Goal: Task Accomplishment & Management: Use online tool/utility

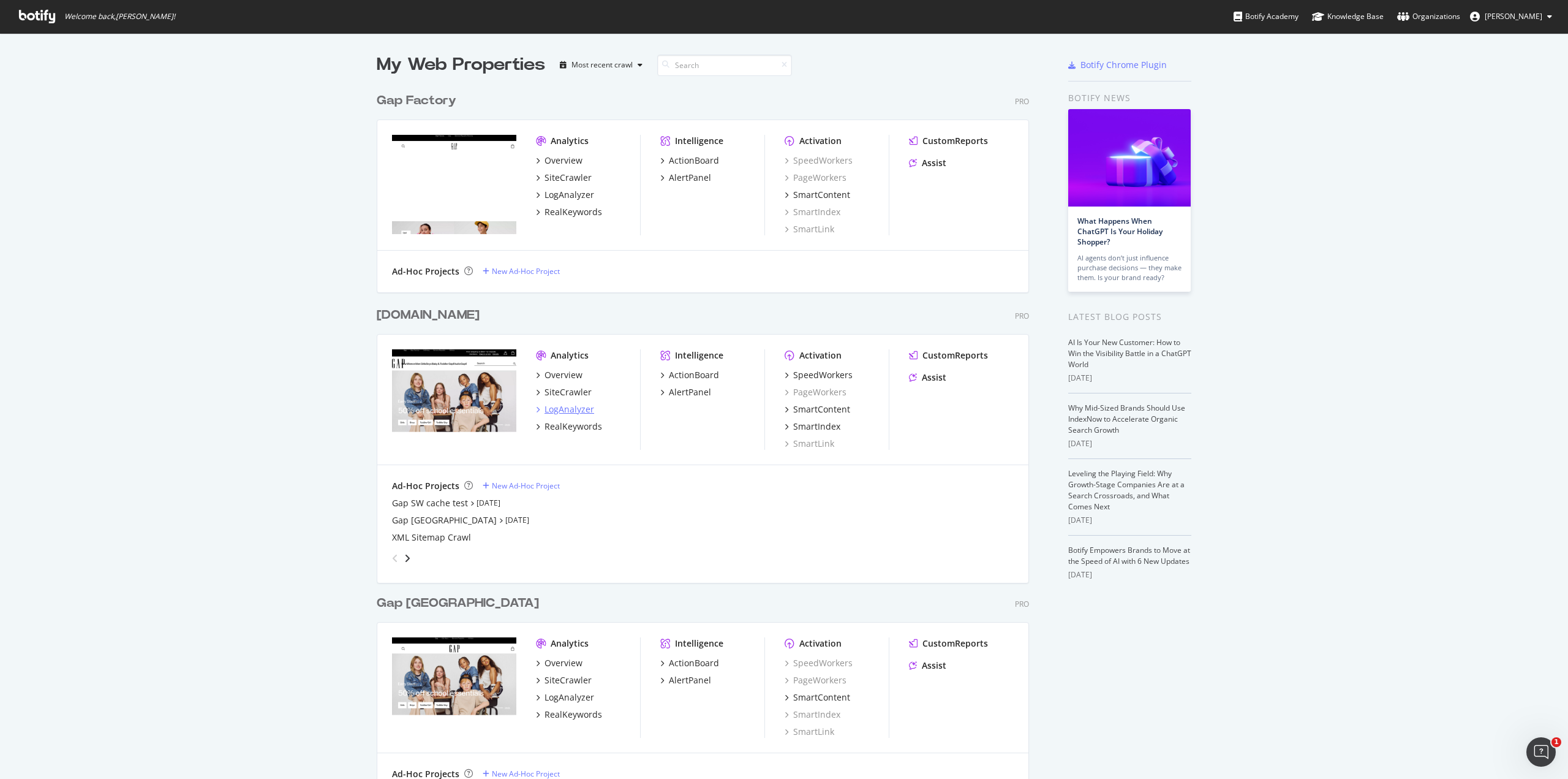
click at [558, 410] on div "LogAnalyzer" at bounding box center [569, 409] width 49 height 12
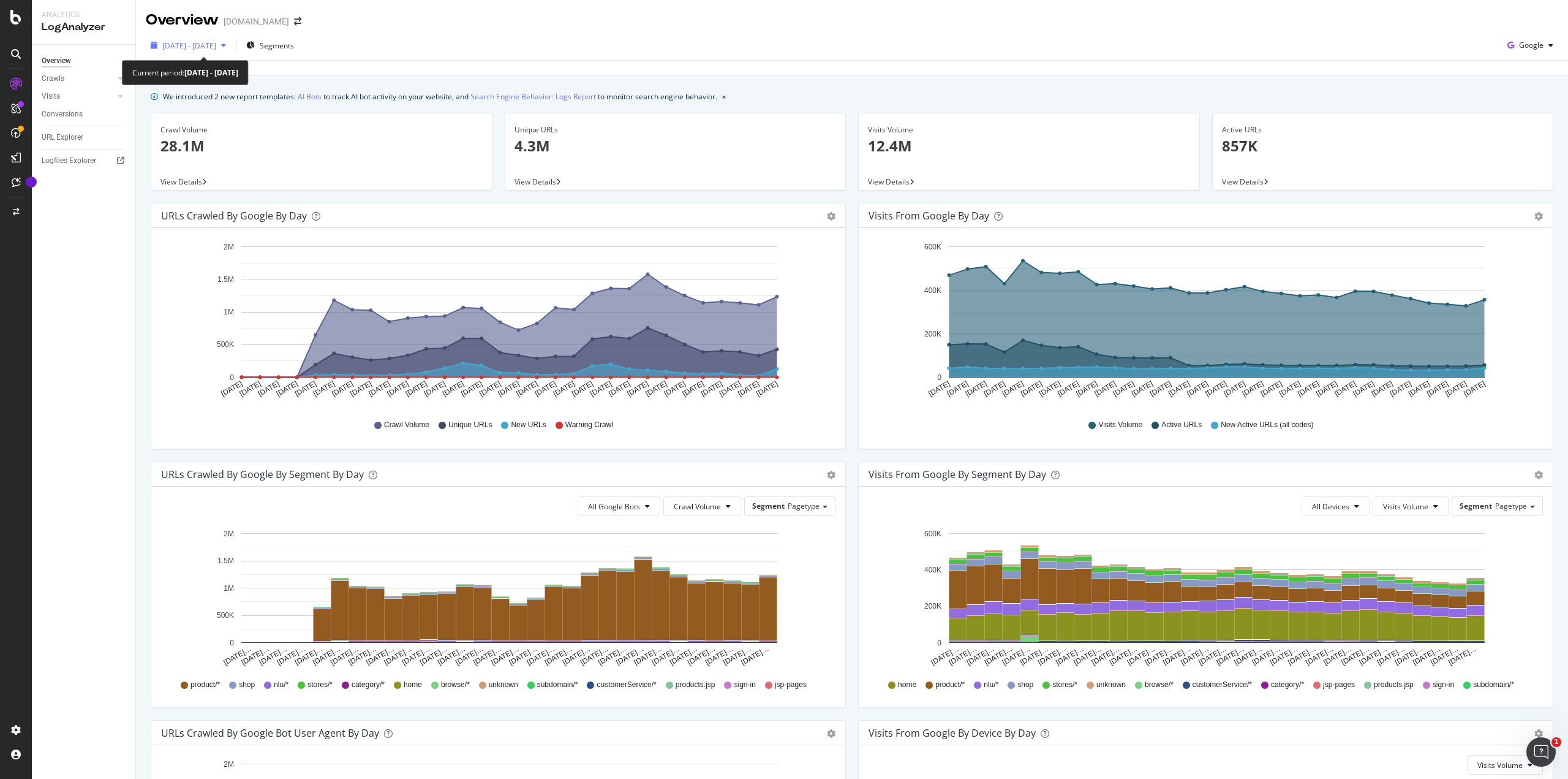
click at [216, 43] on span "[DATE] - [DATE]" at bounding box center [189, 45] width 54 height 11
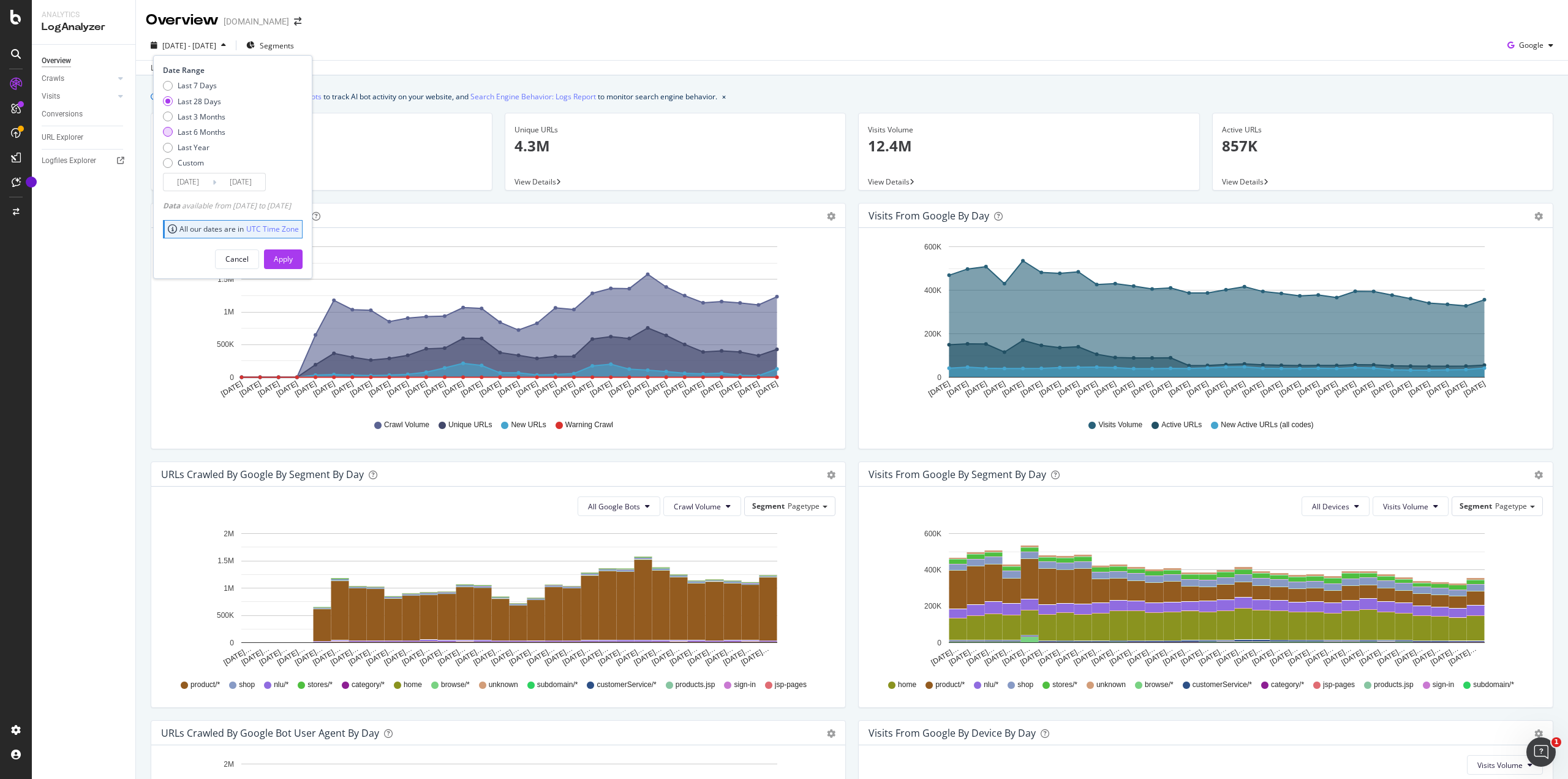
click at [168, 131] on div "Last 6 Months" at bounding box center [168, 132] width 10 height 10
type input "[DATE]"
click at [293, 258] on div "Apply" at bounding box center [283, 258] width 19 height 11
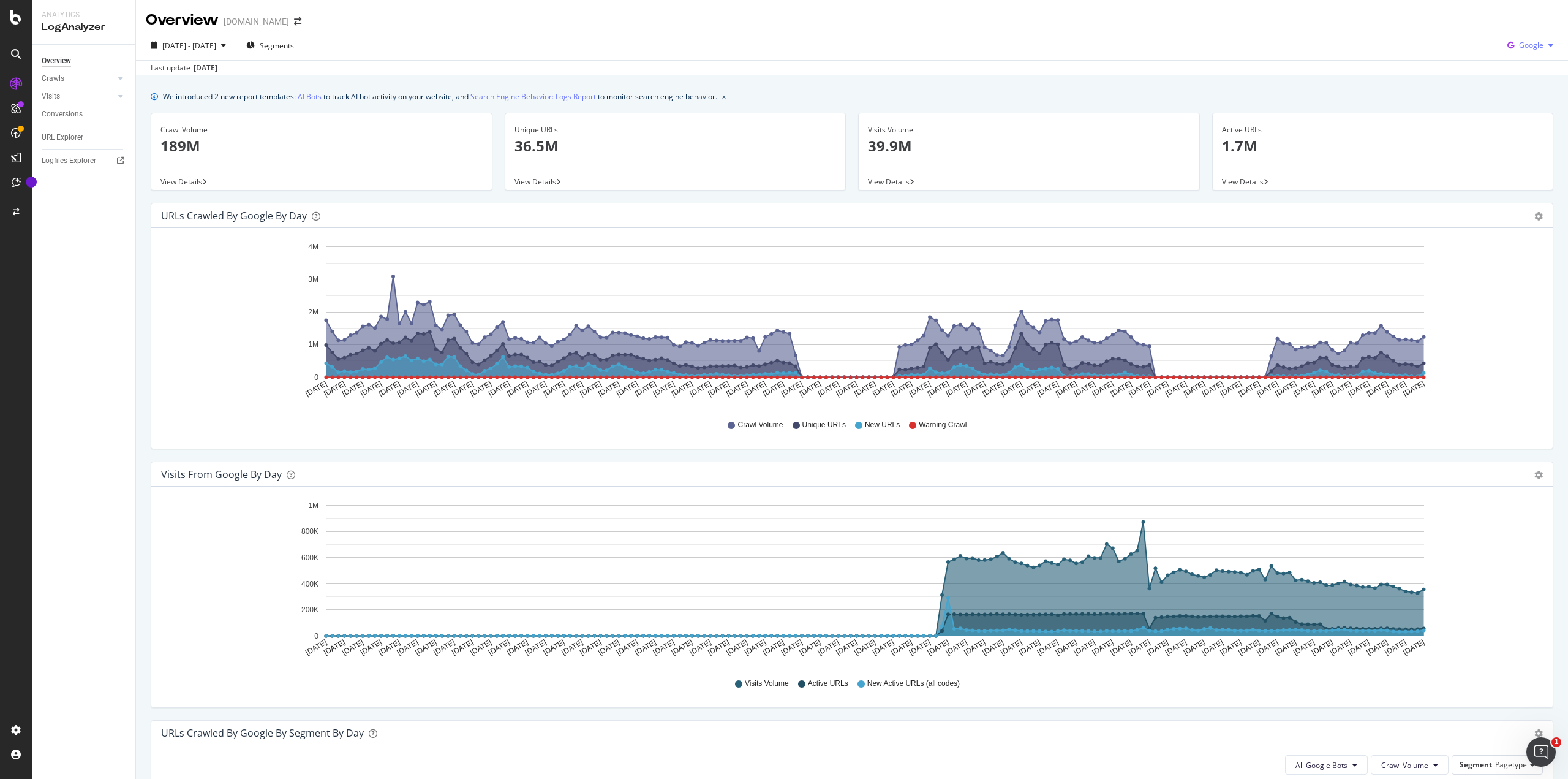
click at [1519, 41] on span "Google" at bounding box center [1532, 45] width 25 height 11
click at [1511, 96] on span "Bing" at bounding box center [1530, 93] width 45 height 11
